Goal: Information Seeking & Learning: Learn about a topic

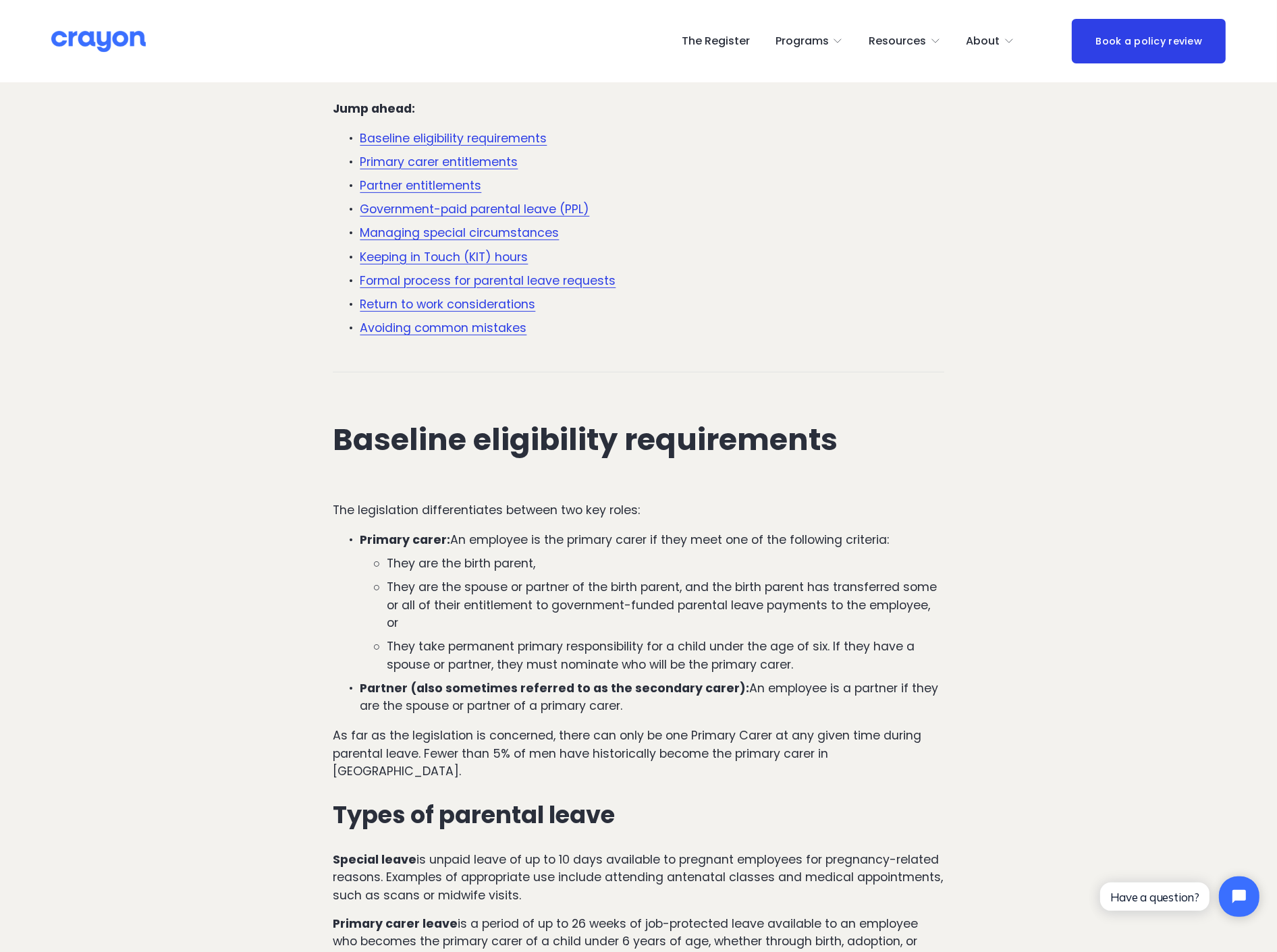
scroll to position [517, 0]
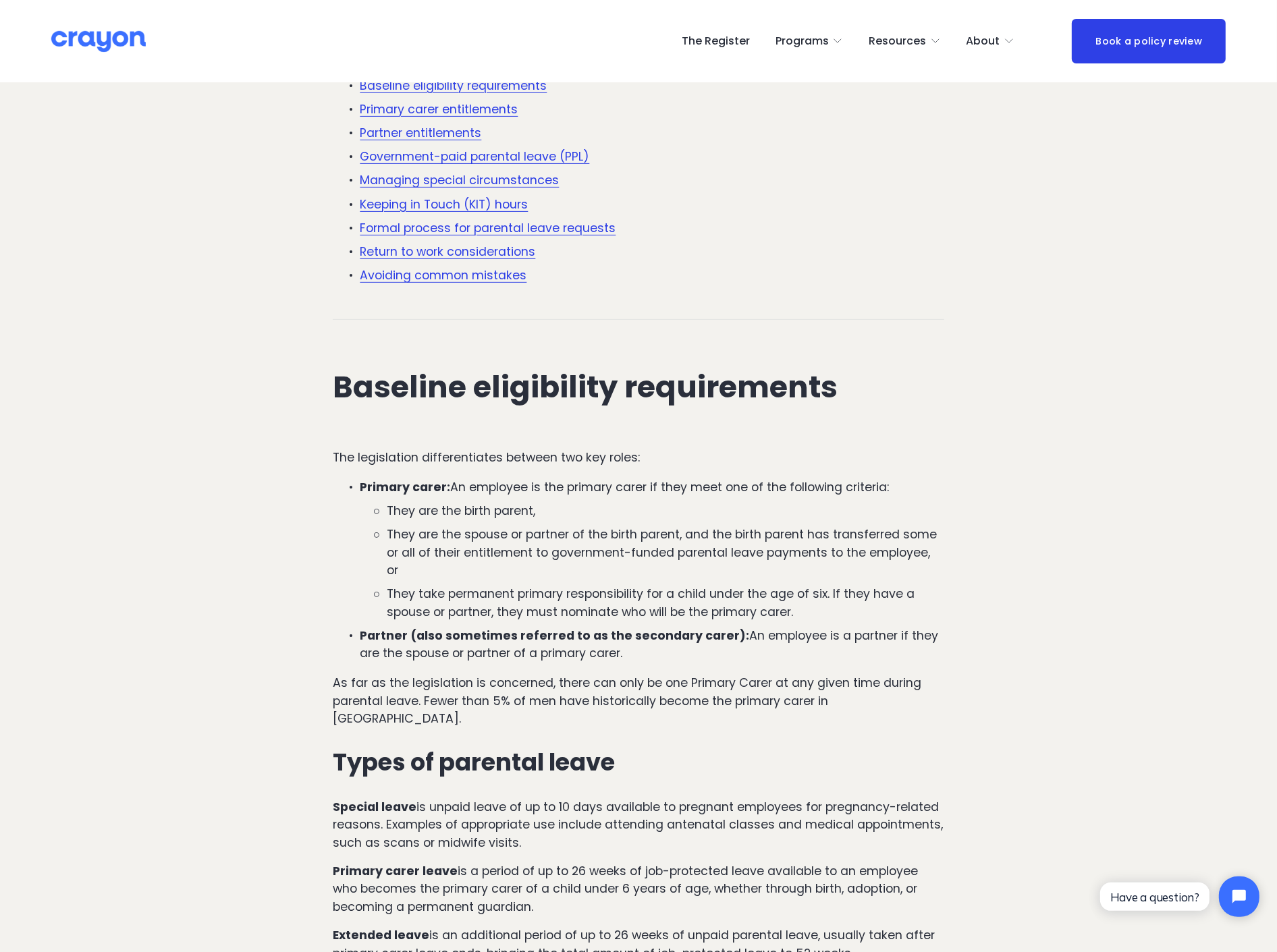
click at [437, 249] on link "Return to work considerations" at bounding box center [447, 252] width 175 height 16
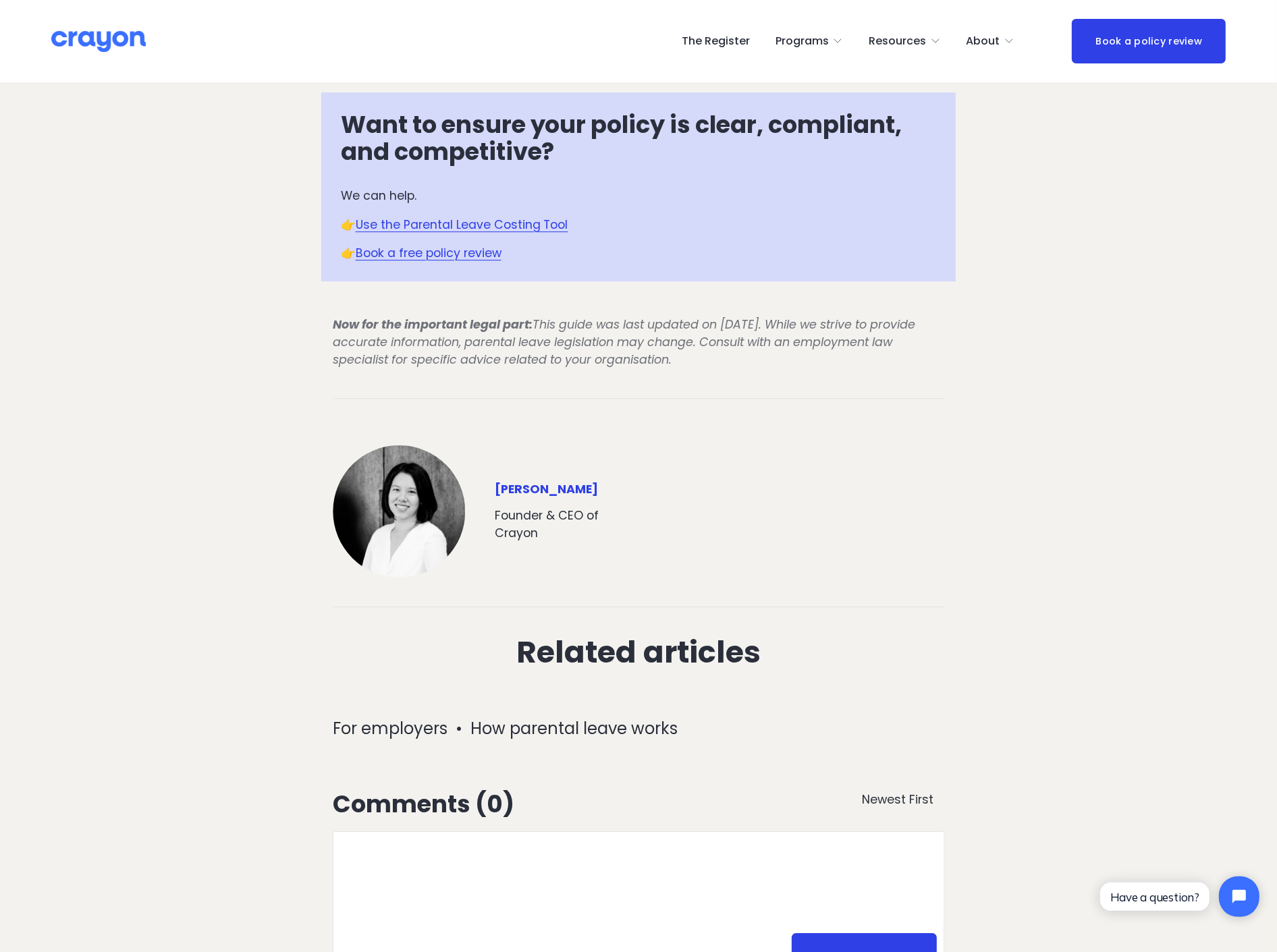
scroll to position [4577, 0]
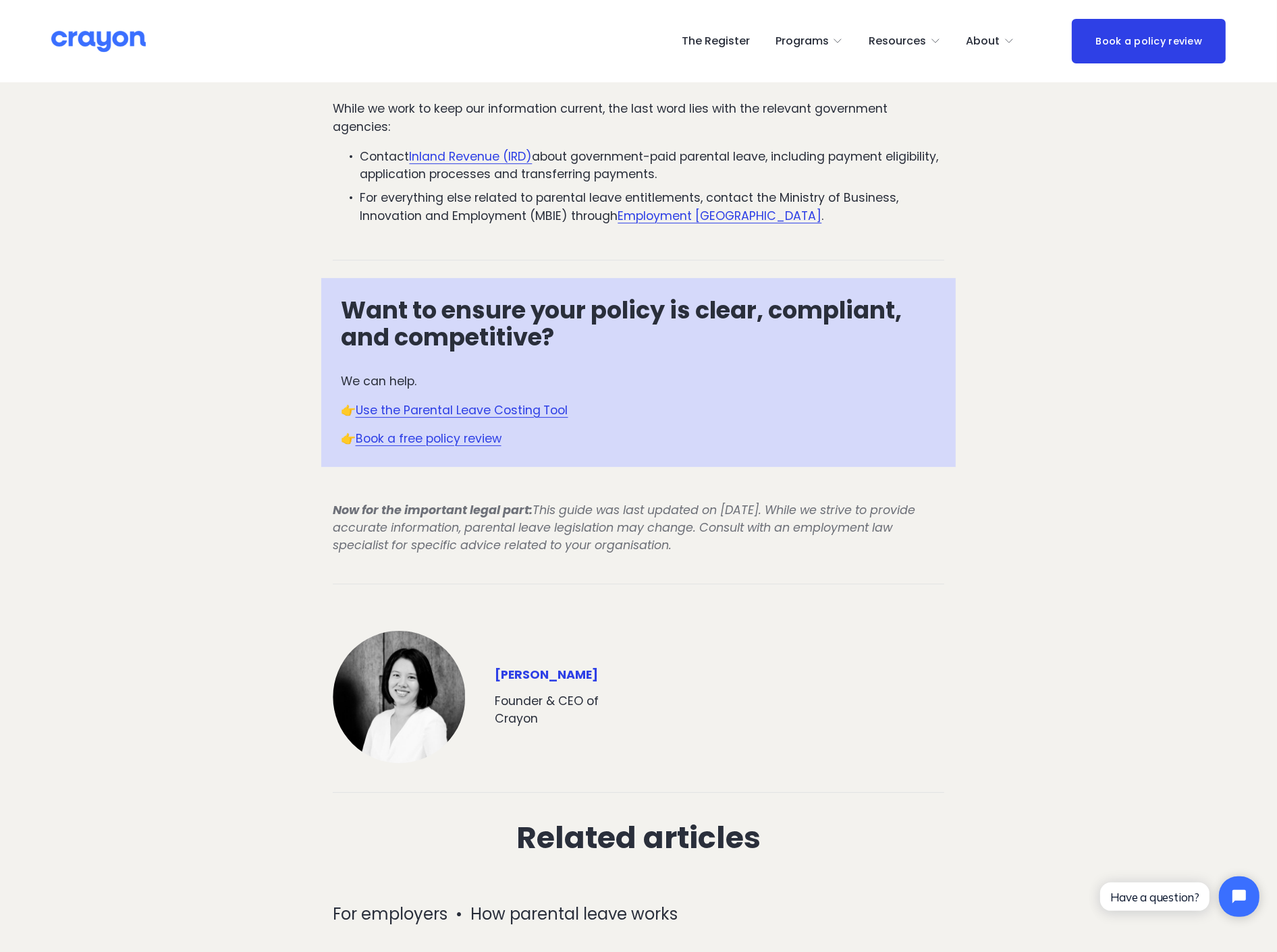
click at [533, 402] on link "Use the Parental Leave Costing Tool" at bounding box center [462, 410] width 212 height 16
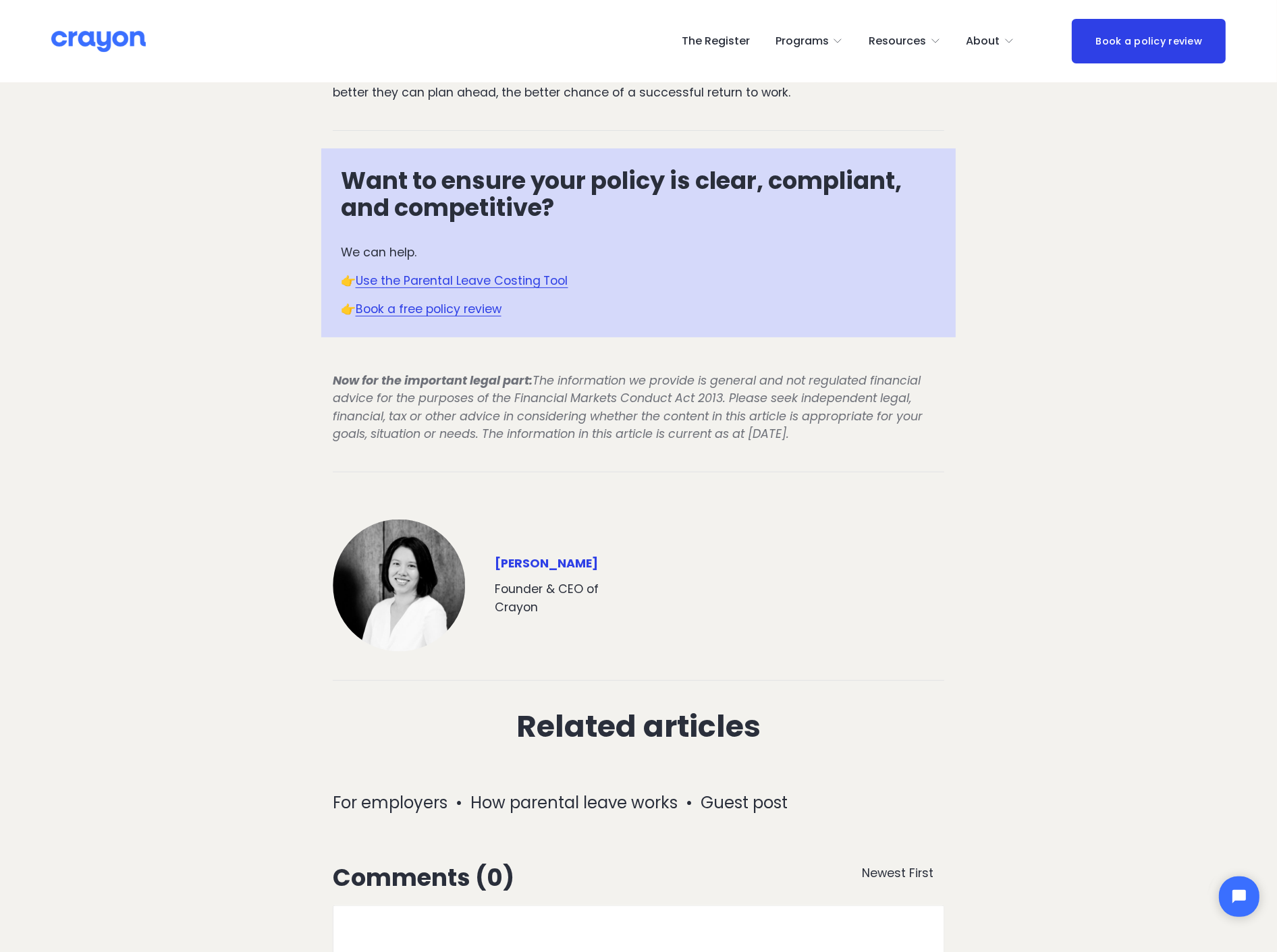
scroll to position [5848, 0]
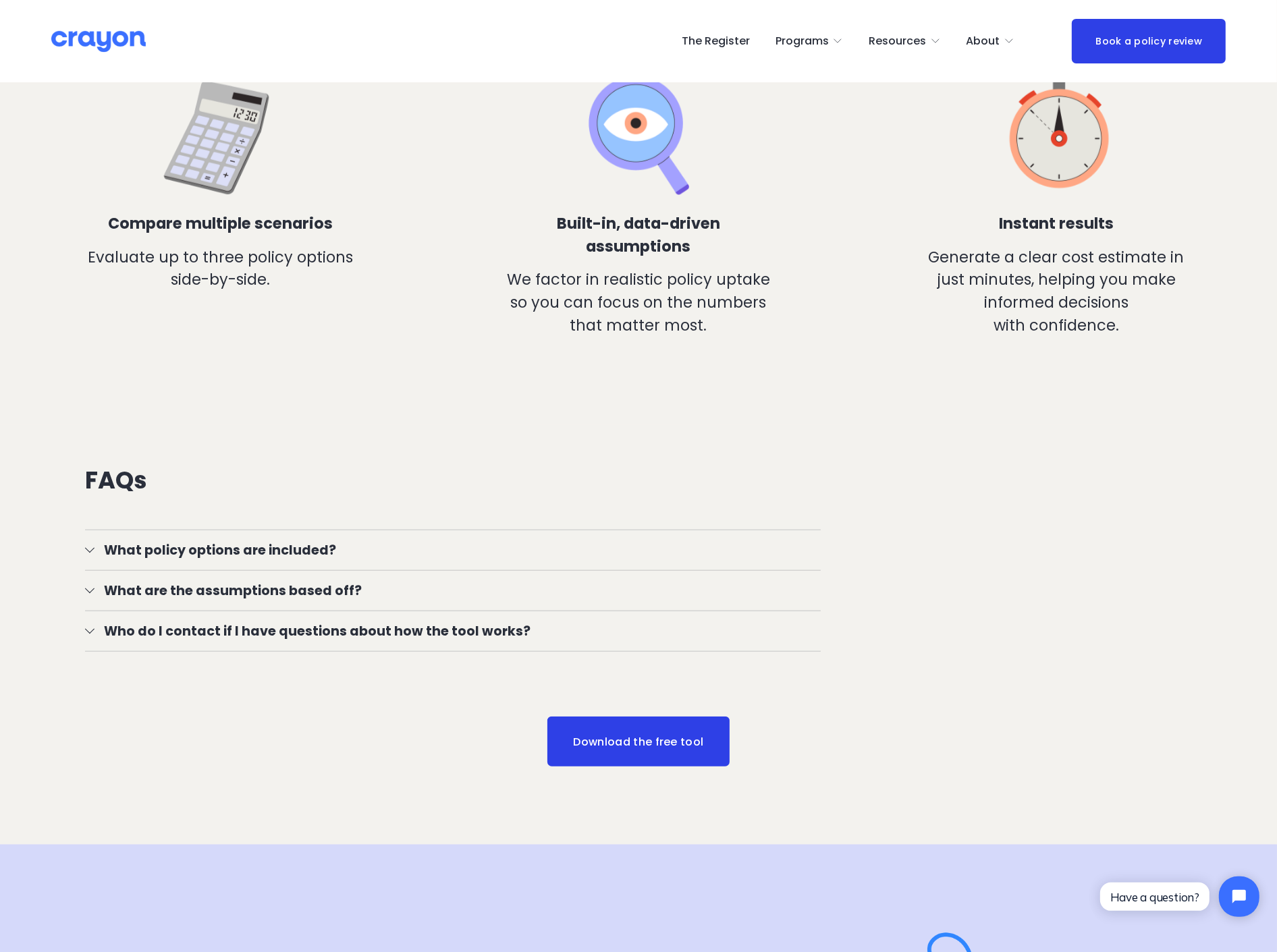
scroll to position [1274, 0]
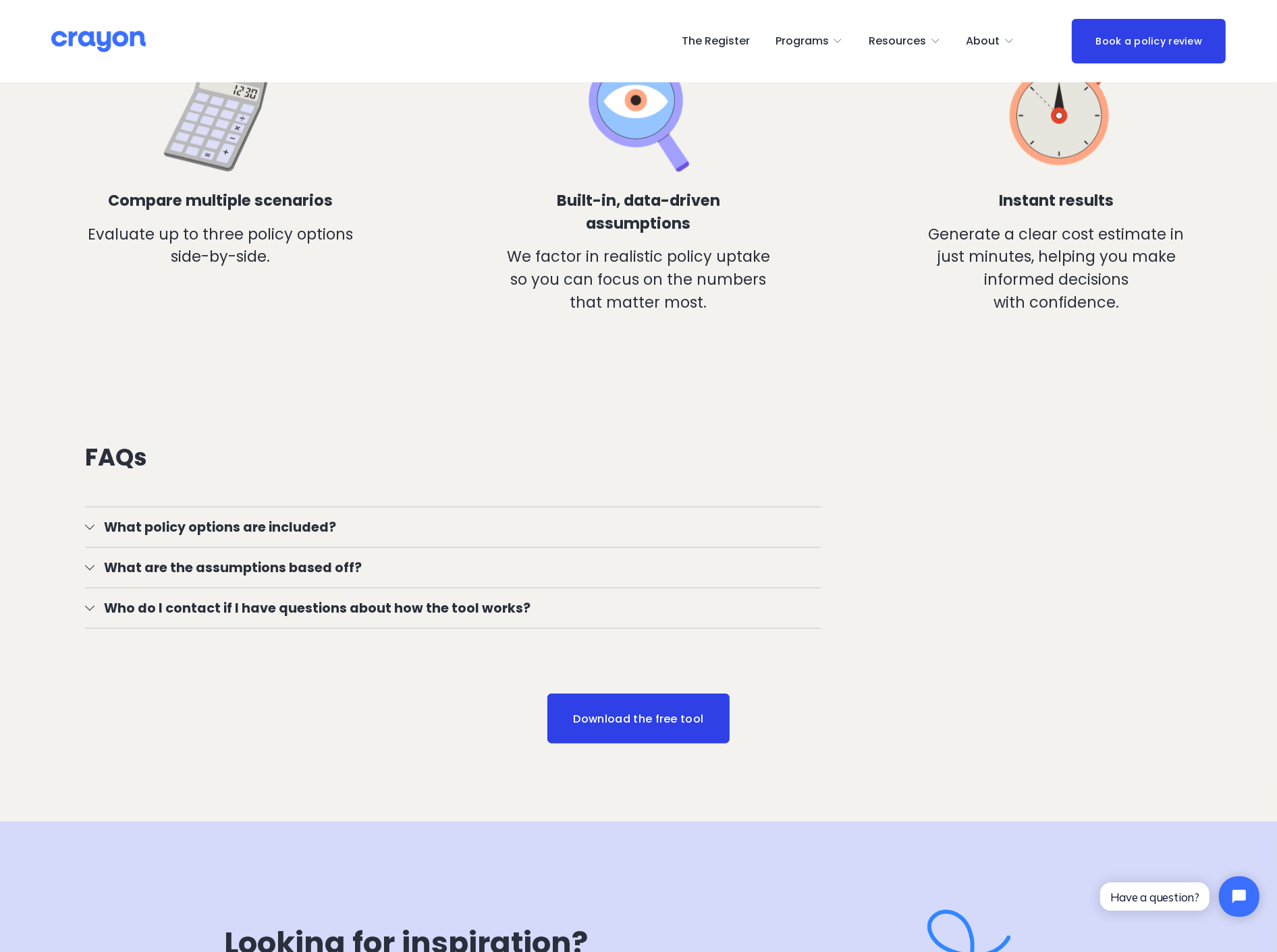
click at [309, 527] on span "What policy options are included?" at bounding box center [456, 527] width 726 height 20
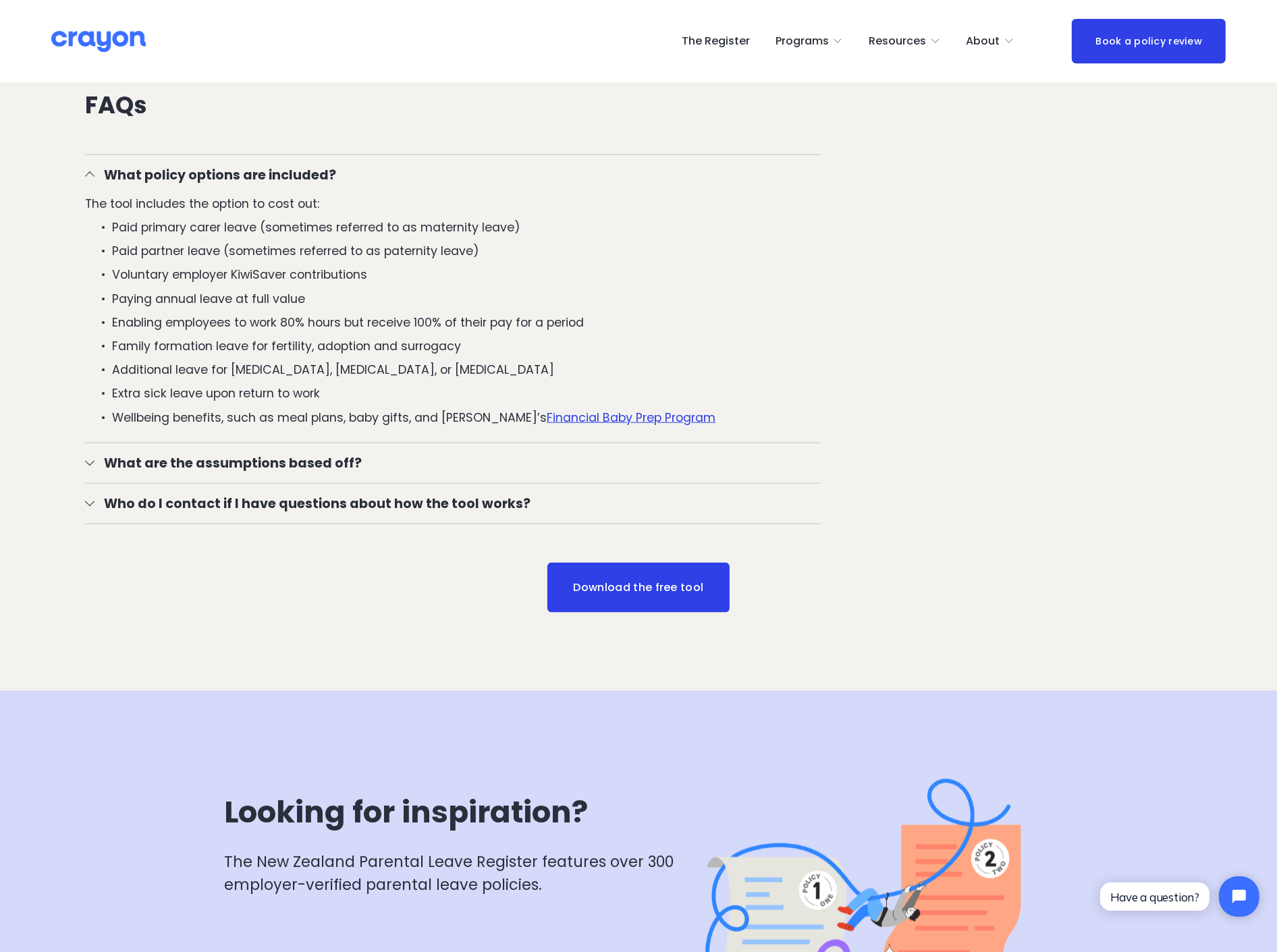
scroll to position [1649, 0]
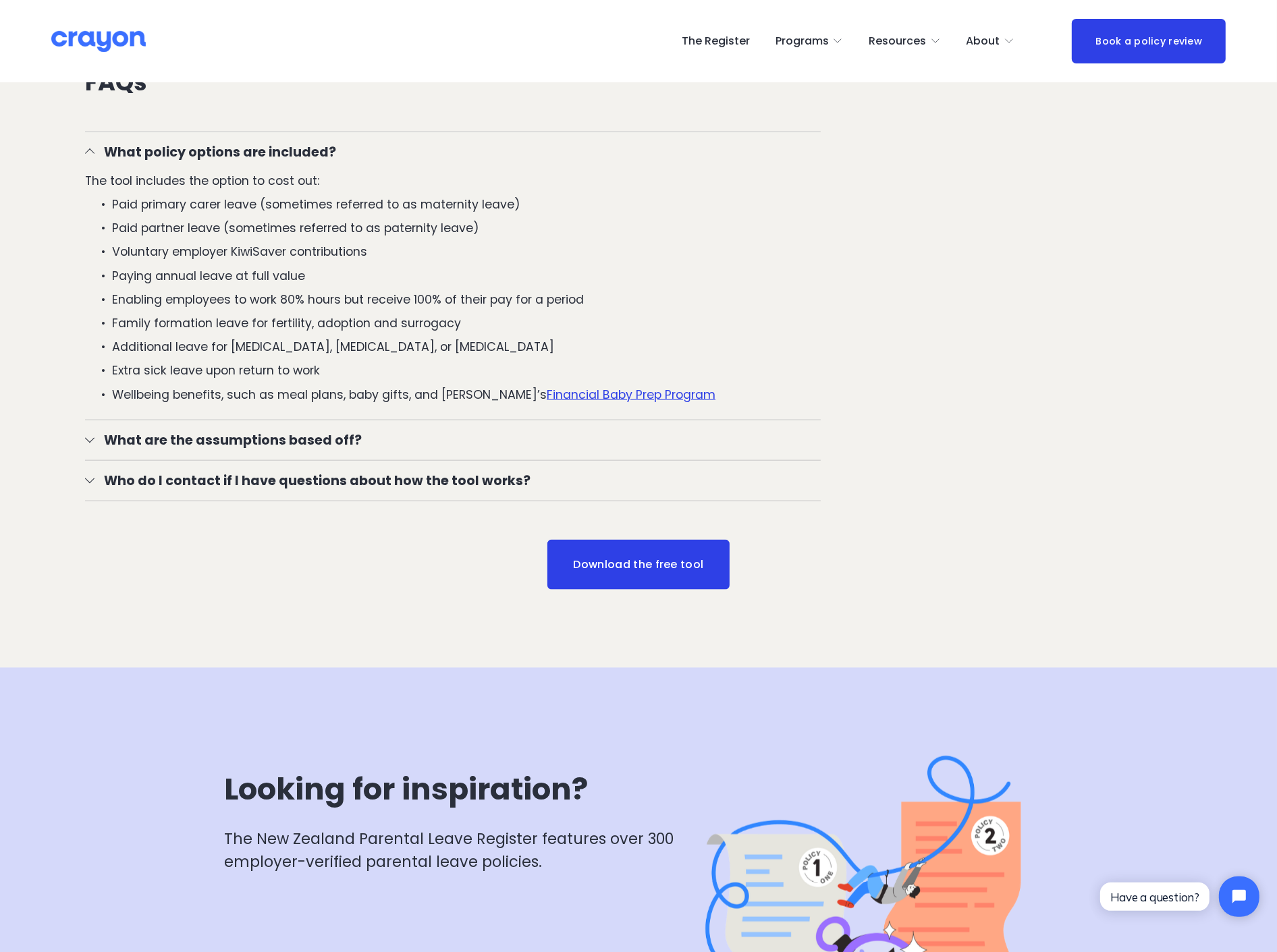
click at [192, 440] on span "What are the assumptions based off?" at bounding box center [456, 440] width 726 height 20
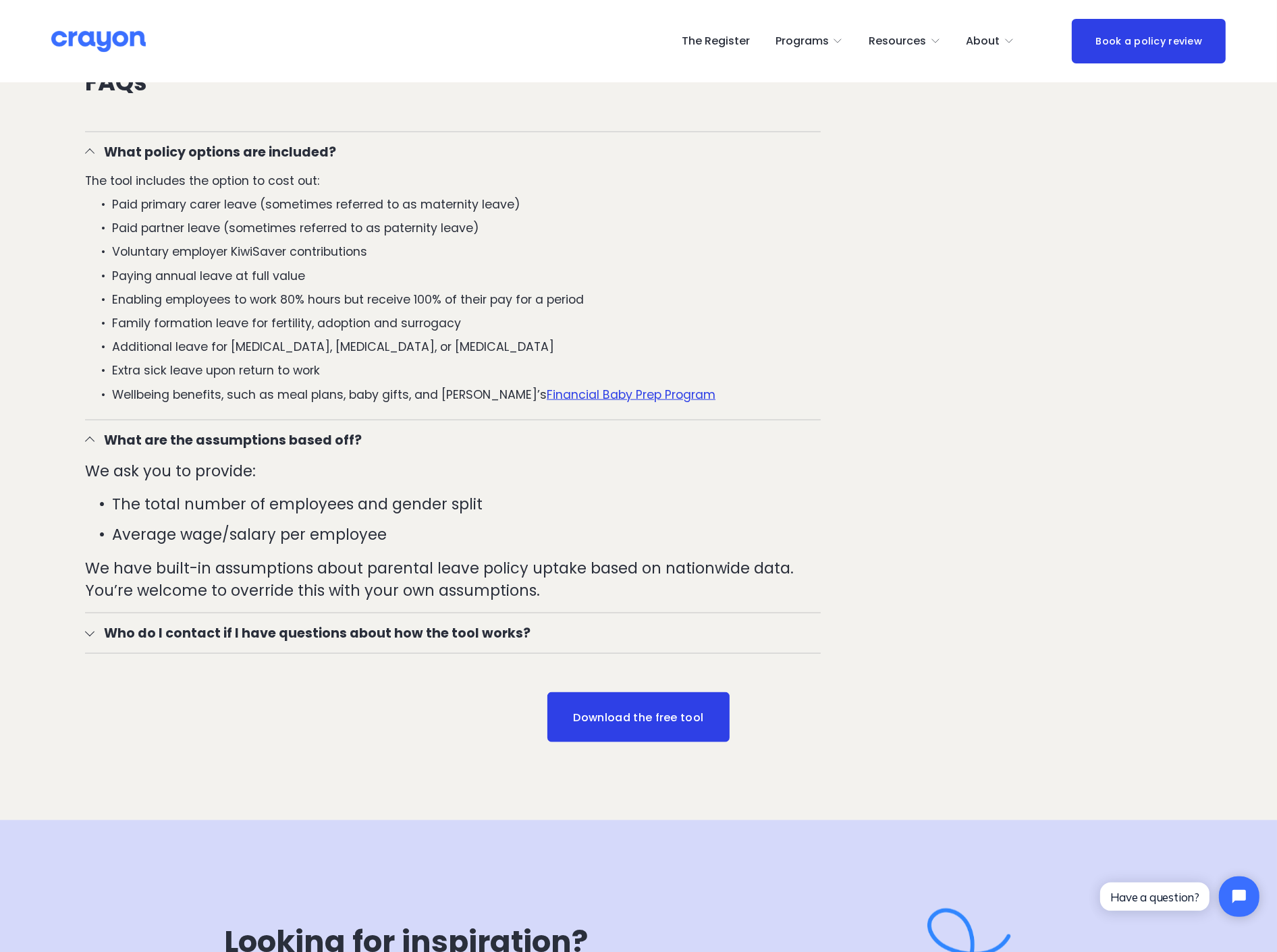
click at [267, 636] on span "Who do I contact if I have questions about how the tool works?" at bounding box center [456, 632] width 726 height 20
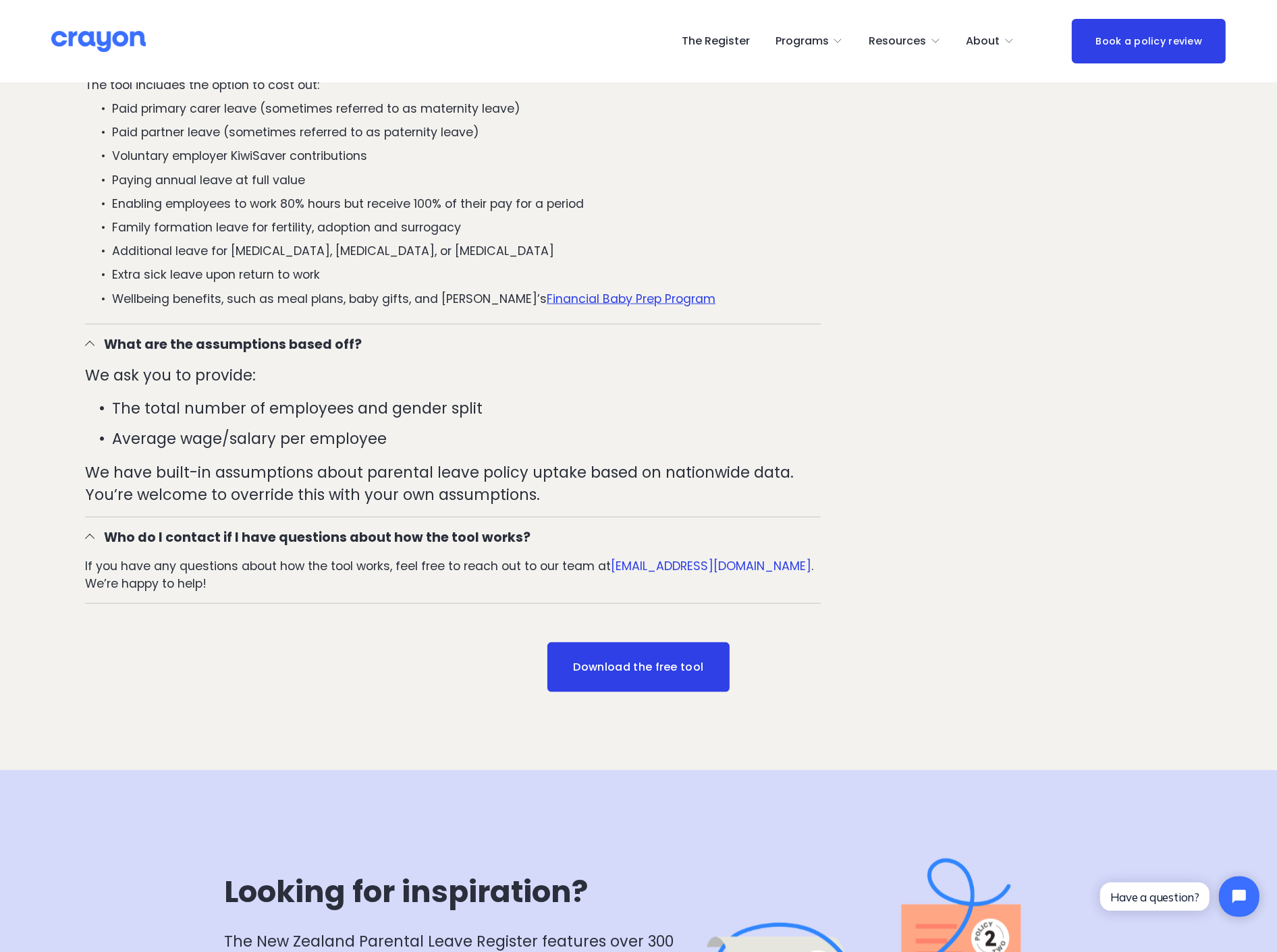
scroll to position [1874, 0]
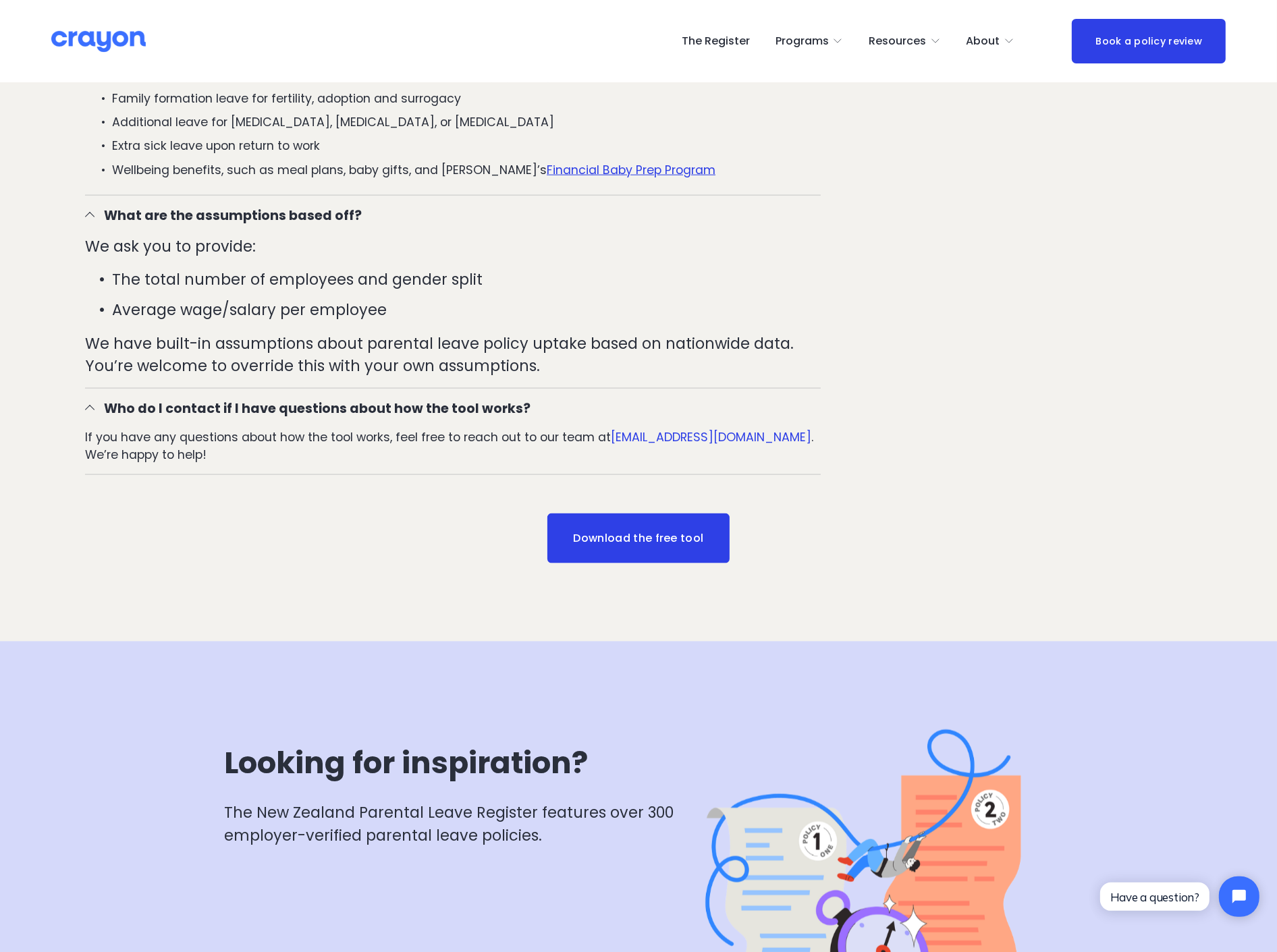
click at [649, 540] on link "Download the free tool" at bounding box center [639, 538] width 183 height 50
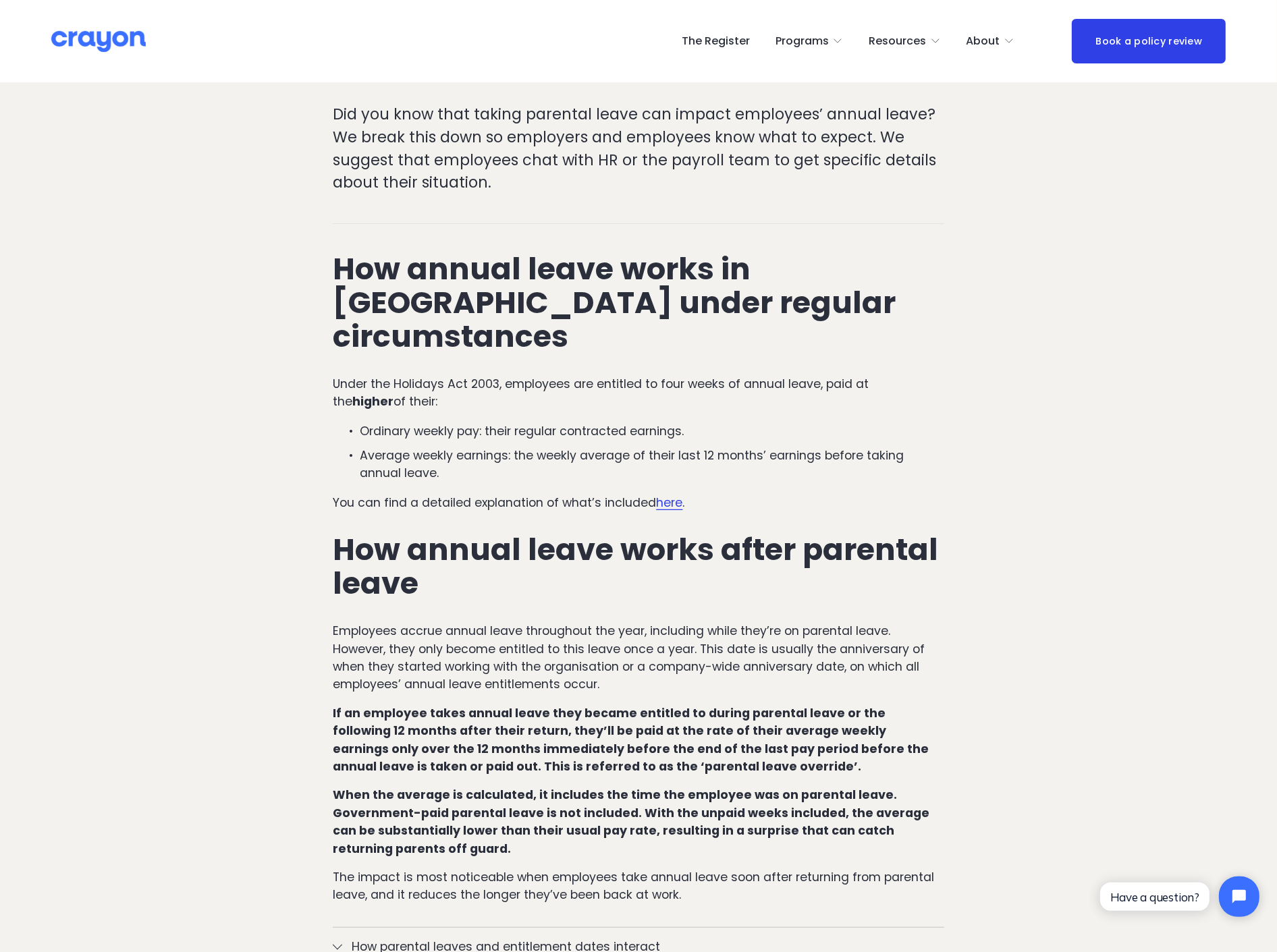
scroll to position [300, 0]
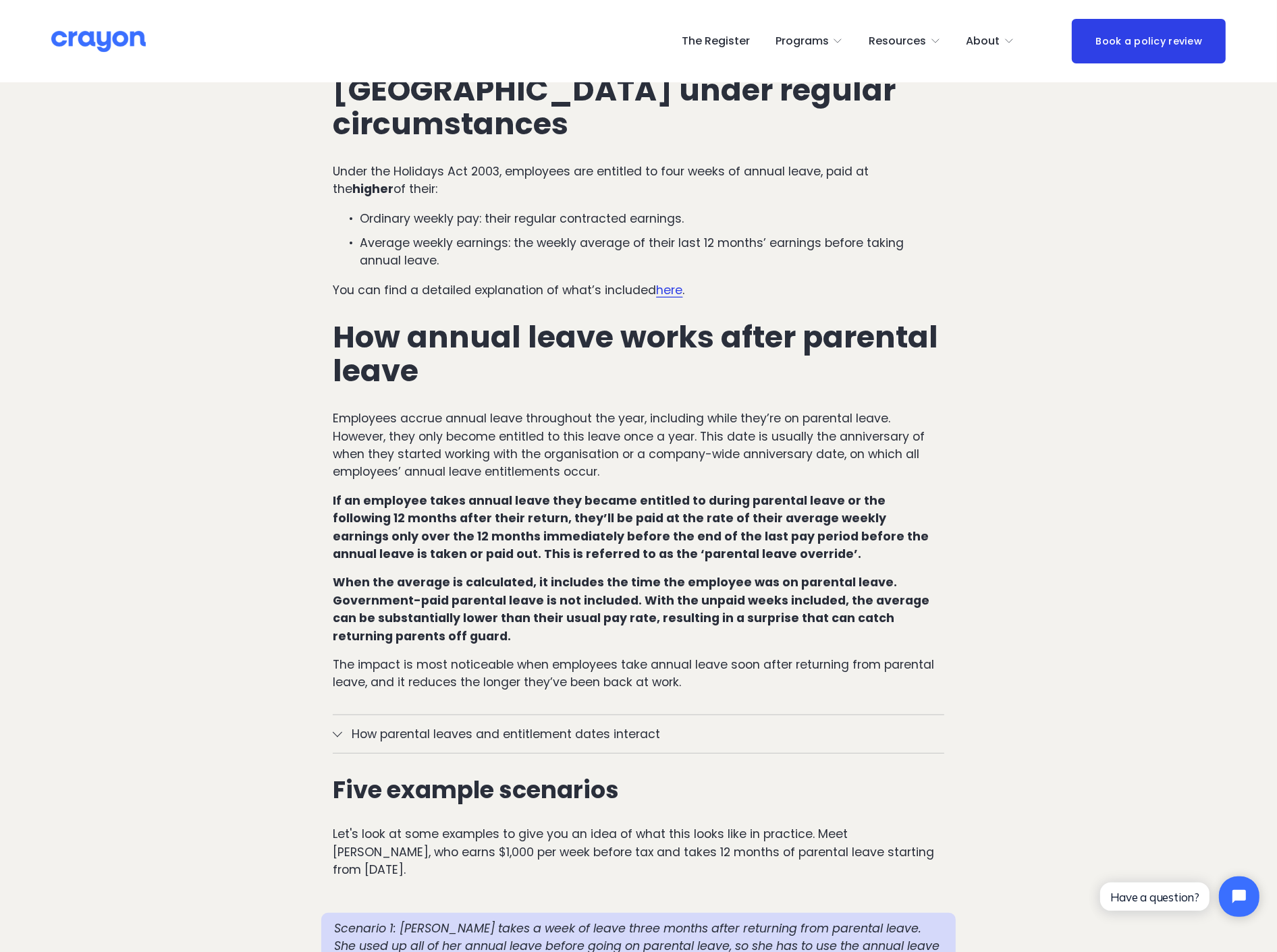
scroll to position [599, 0]
